Goal: Information Seeking & Learning: Learn about a topic

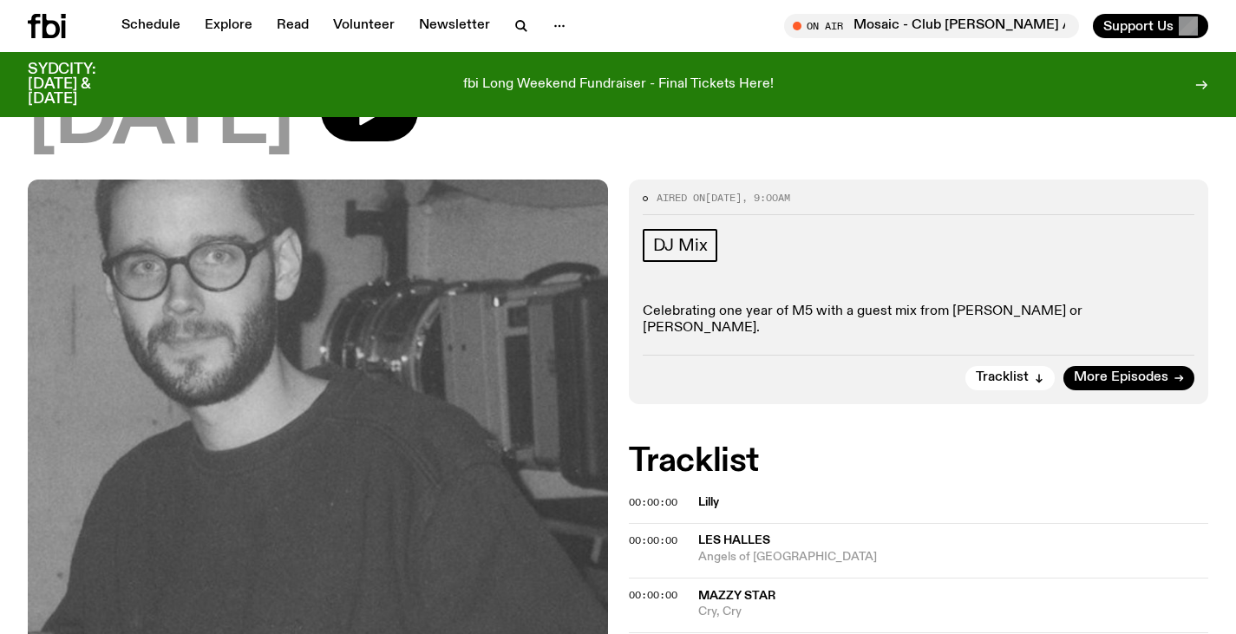
click at [851, 453] on h2 "Tracklist" at bounding box center [919, 461] width 580 height 31
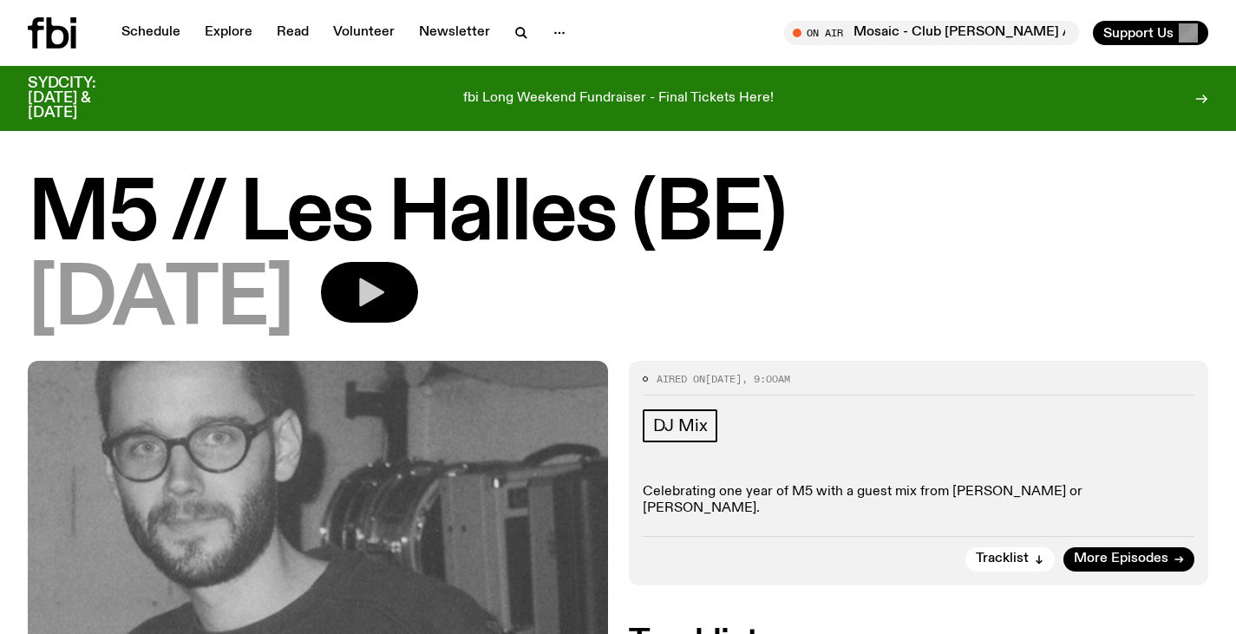
click at [387, 293] on icon "button" at bounding box center [369, 292] width 35 height 35
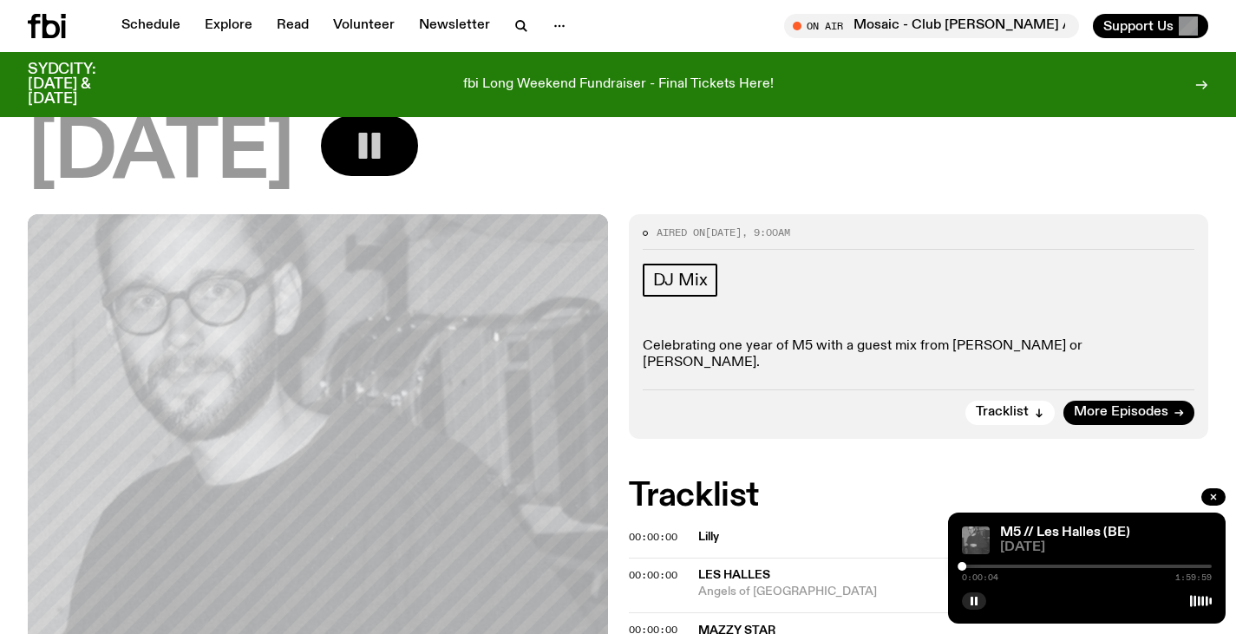
scroll to position [284, 0]
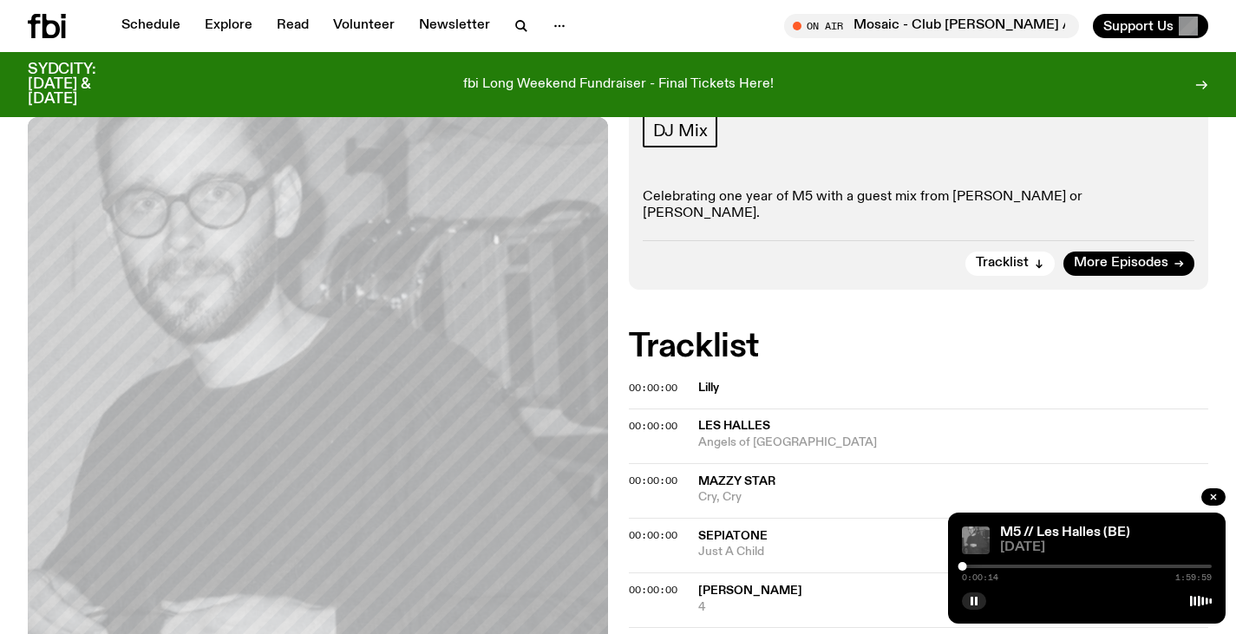
drag, startPoint x: 356, startPoint y: 10, endPoint x: 297, endPoint y: 83, distance: 94.4
click at [297, 83] on div "fbi Long Weekend Fundraiser - Final Tickets Here!" at bounding box center [618, 84] width 930 height 44
click at [970, 608] on button "button" at bounding box center [974, 600] width 24 height 17
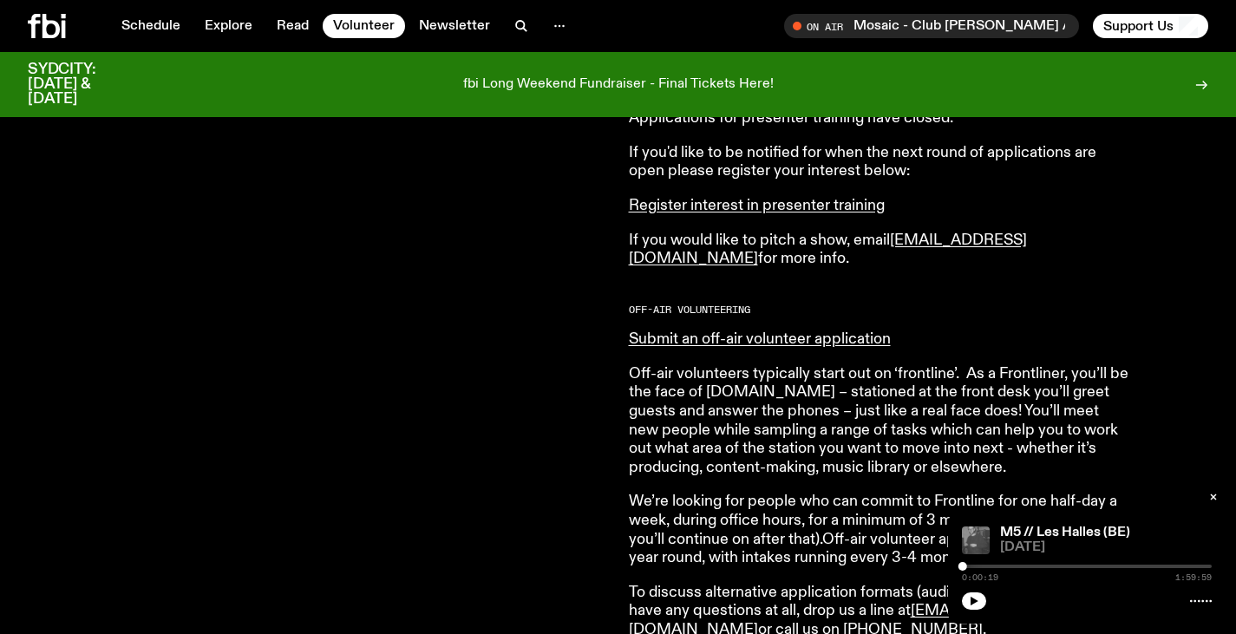
scroll to position [923, 0]
